Goal: Information Seeking & Learning: Learn about a topic

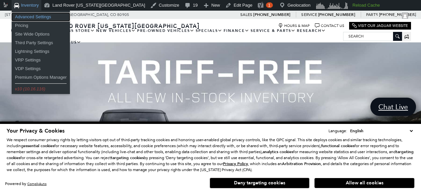
click at [27, 19] on link "Advanced Settings" at bounding box center [41, 17] width 58 height 9
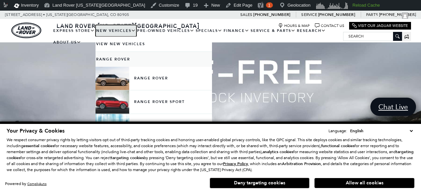
click at [106, 31] on link "New Vehicles" at bounding box center [115, 31] width 41 height 12
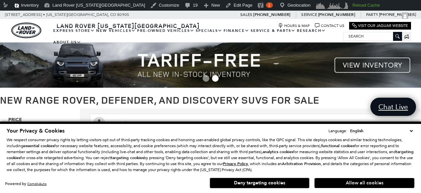
click at [380, 184] on button "Allow all cookies" at bounding box center [364, 183] width 100 height 10
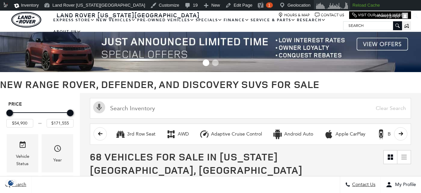
scroll to position [37, 0]
